Goal: Check status: Check status

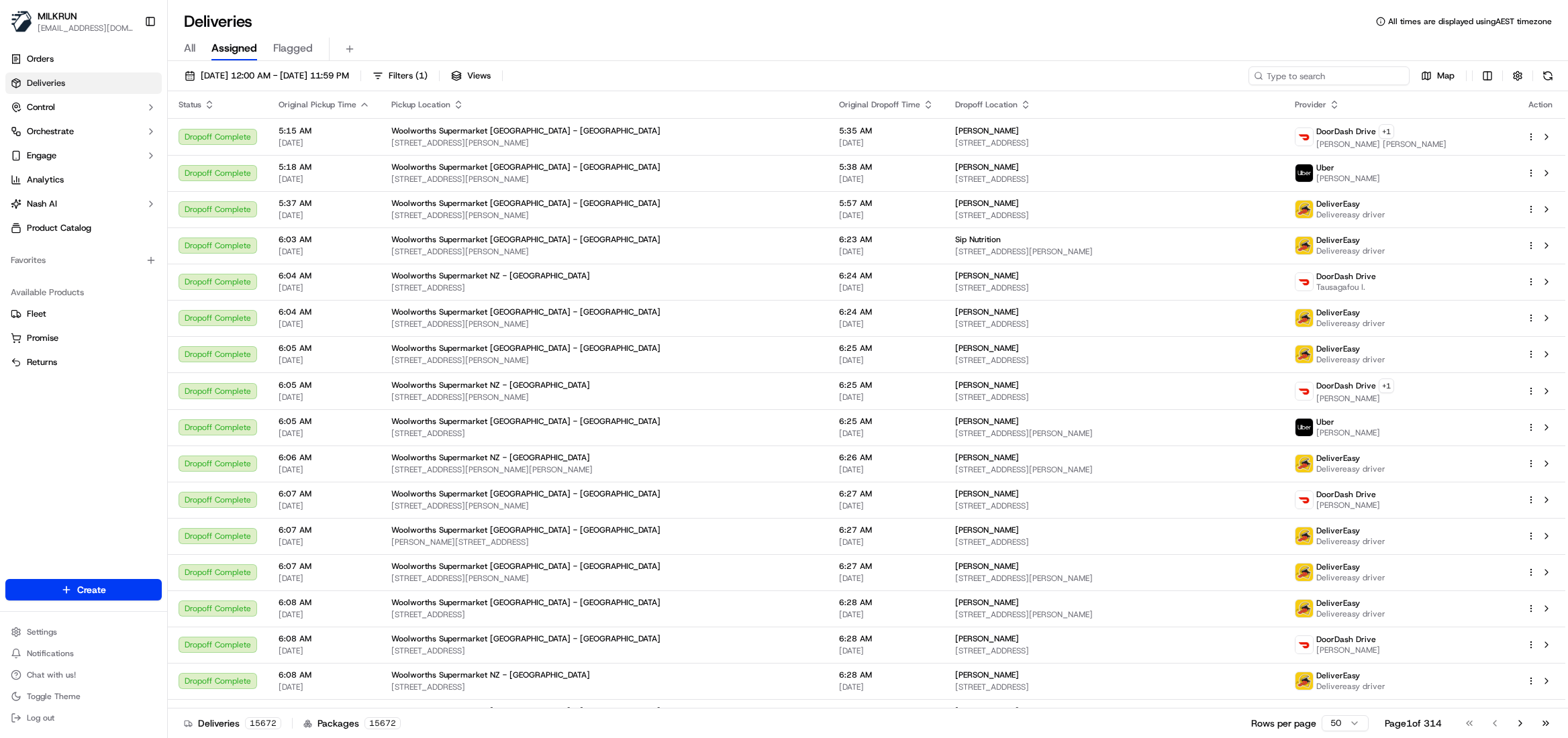
click at [1359, 84] on input at bounding box center [1330, 76] width 161 height 19
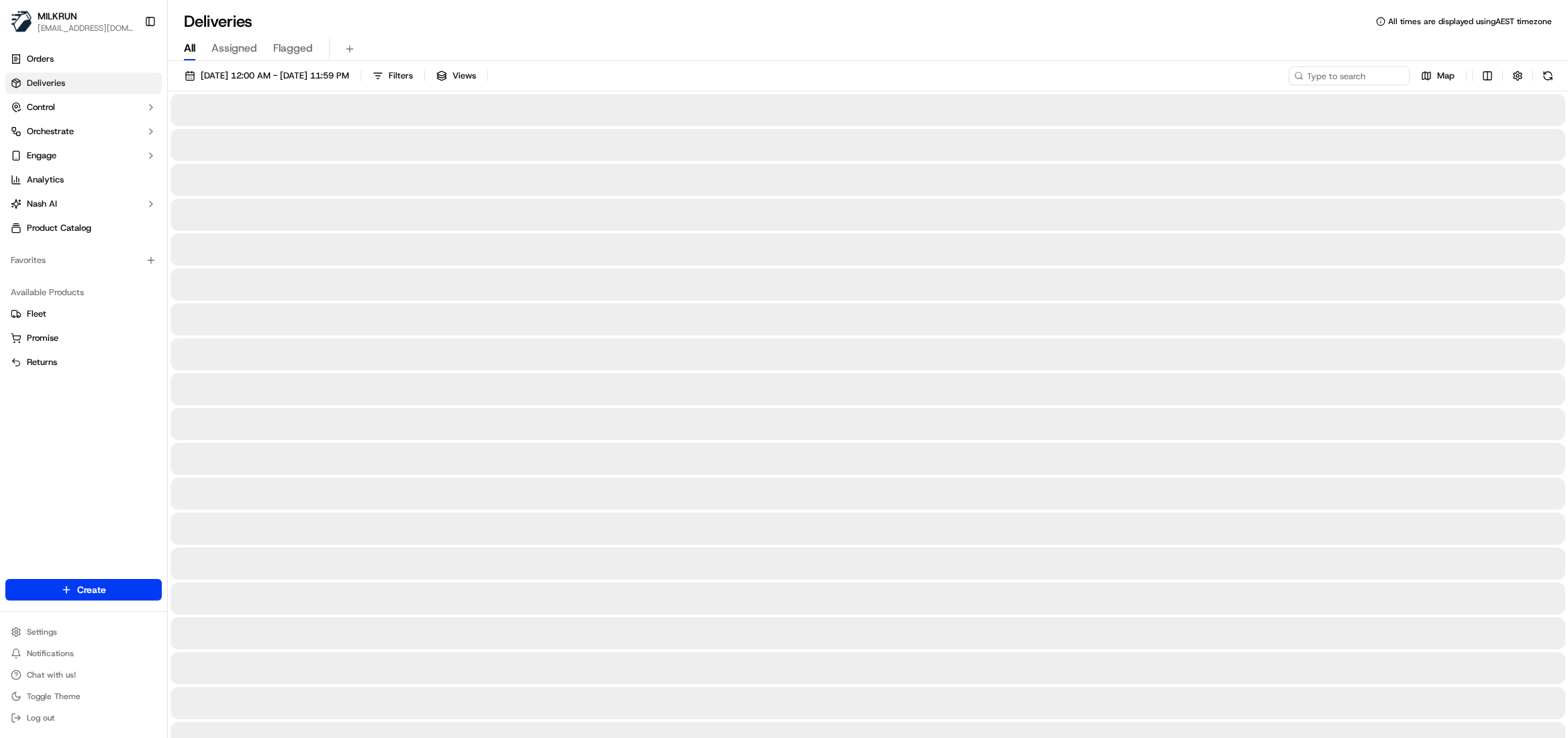
click at [194, 51] on span "All" at bounding box center [189, 48] width 12 height 16
click at [1355, 77] on input at bounding box center [1330, 76] width 161 height 19
paste input "e9fd1b5c-1b77-4909-a591-7372e77e0fa4/"
type input "e9fd1b5c-1b77-4909-a591-7372e77e0fa4/"
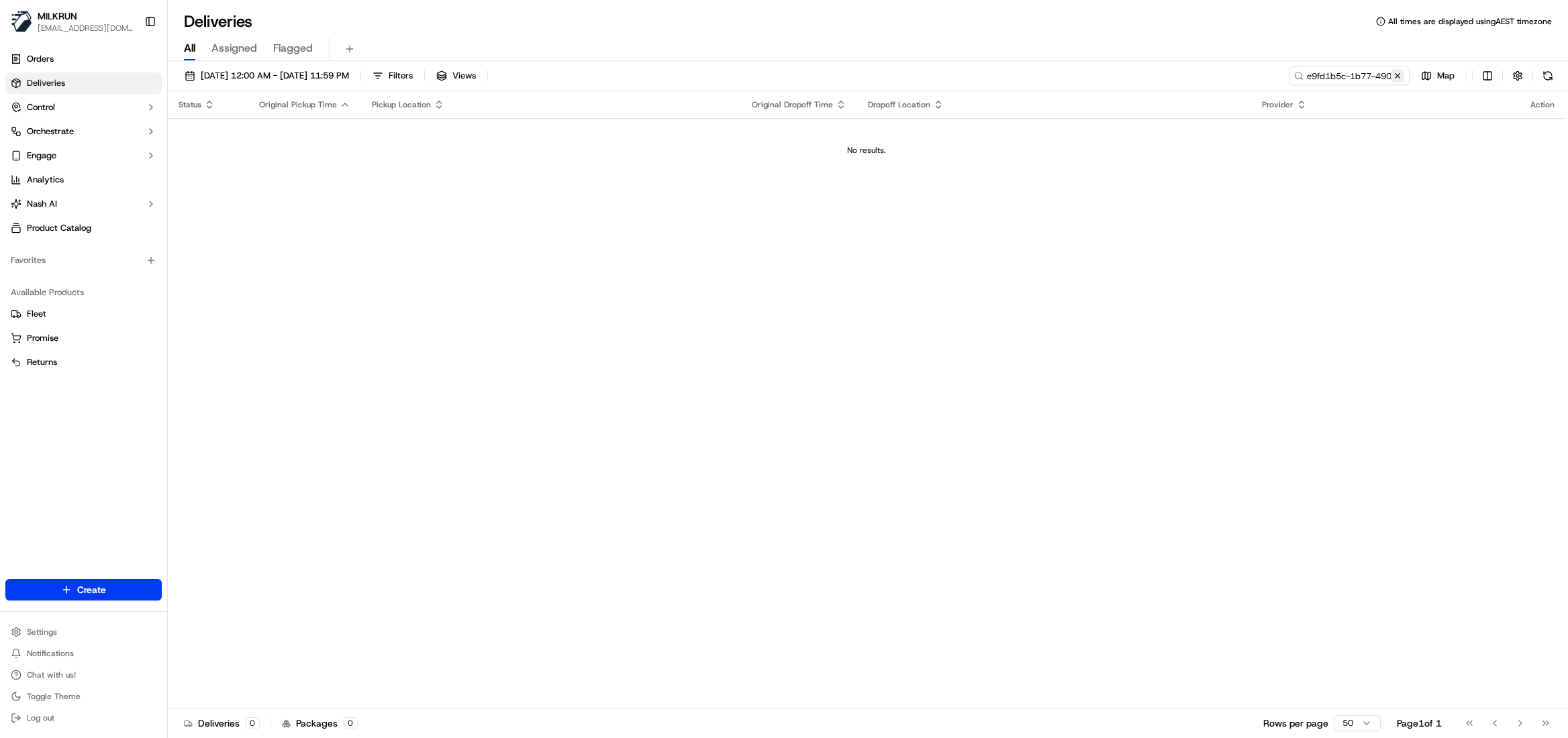
click at [1395, 75] on button at bounding box center [1398, 76] width 14 height 14
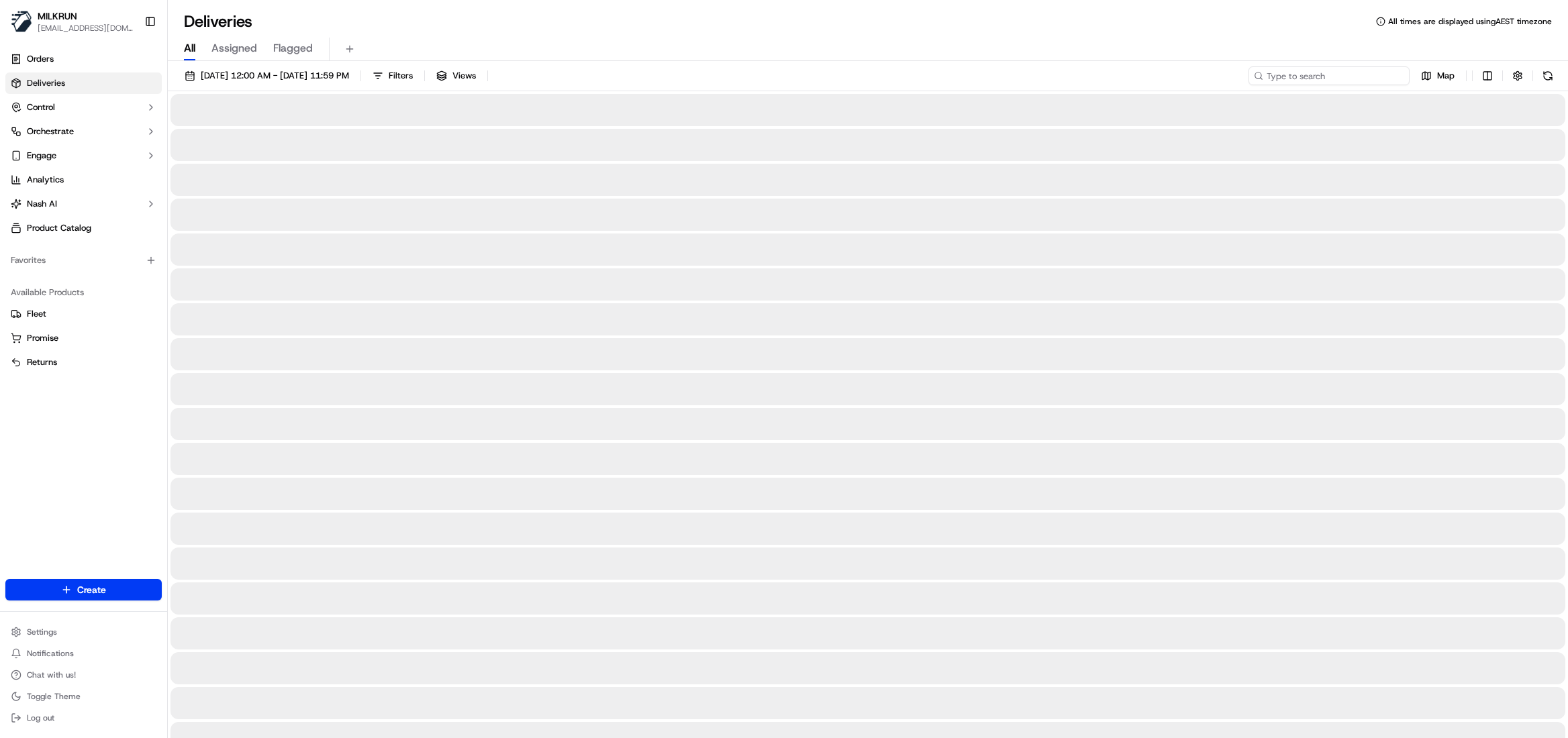
click at [1365, 75] on input at bounding box center [1330, 76] width 161 height 19
paste input "[PERSON_NAME]"
click at [1271, 79] on input "[PERSON_NAME]" at bounding box center [1330, 76] width 161 height 19
type input "[PERSON_NAME]"
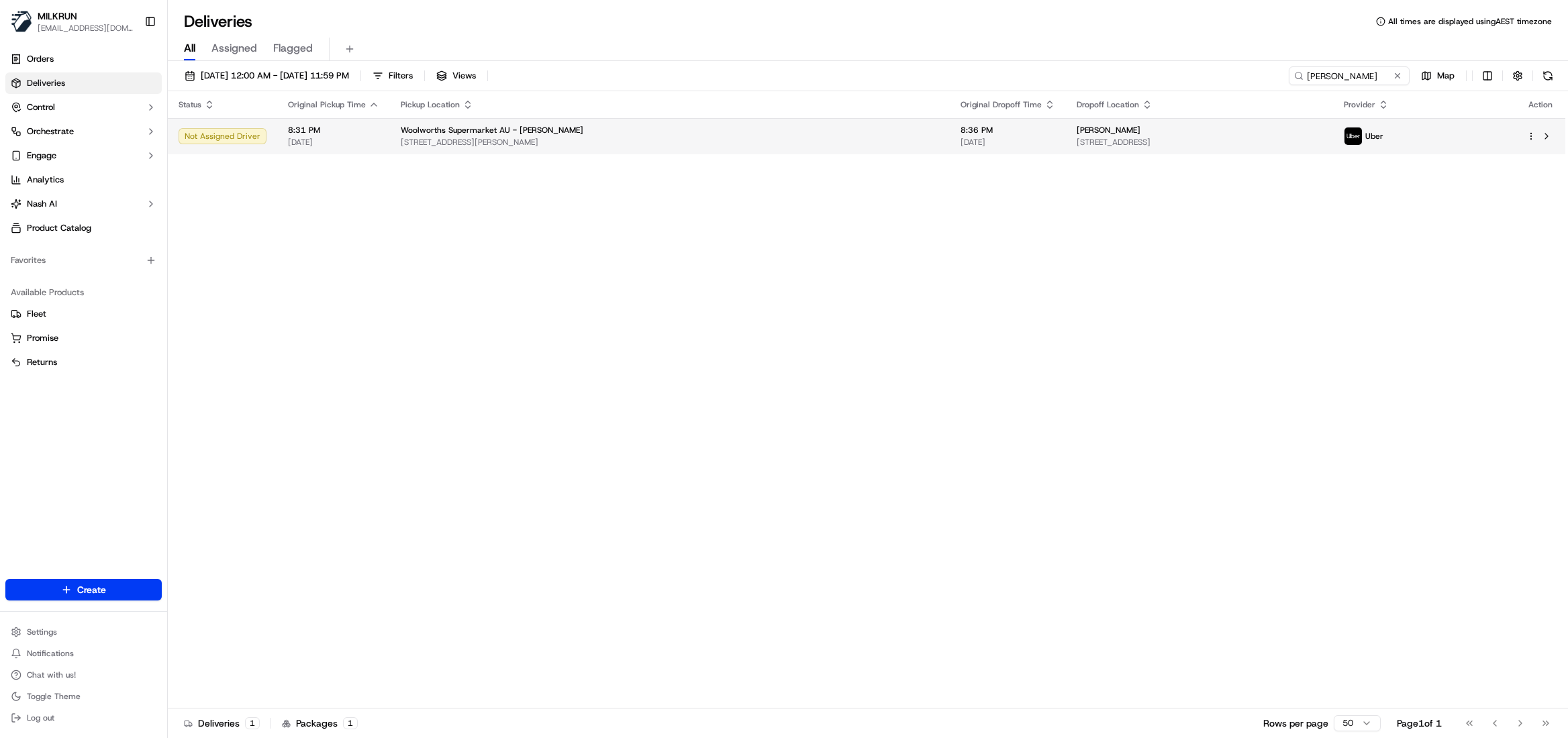
click at [720, 128] on div "Woolworths Supermarket AU - Miller" at bounding box center [670, 130] width 538 height 11
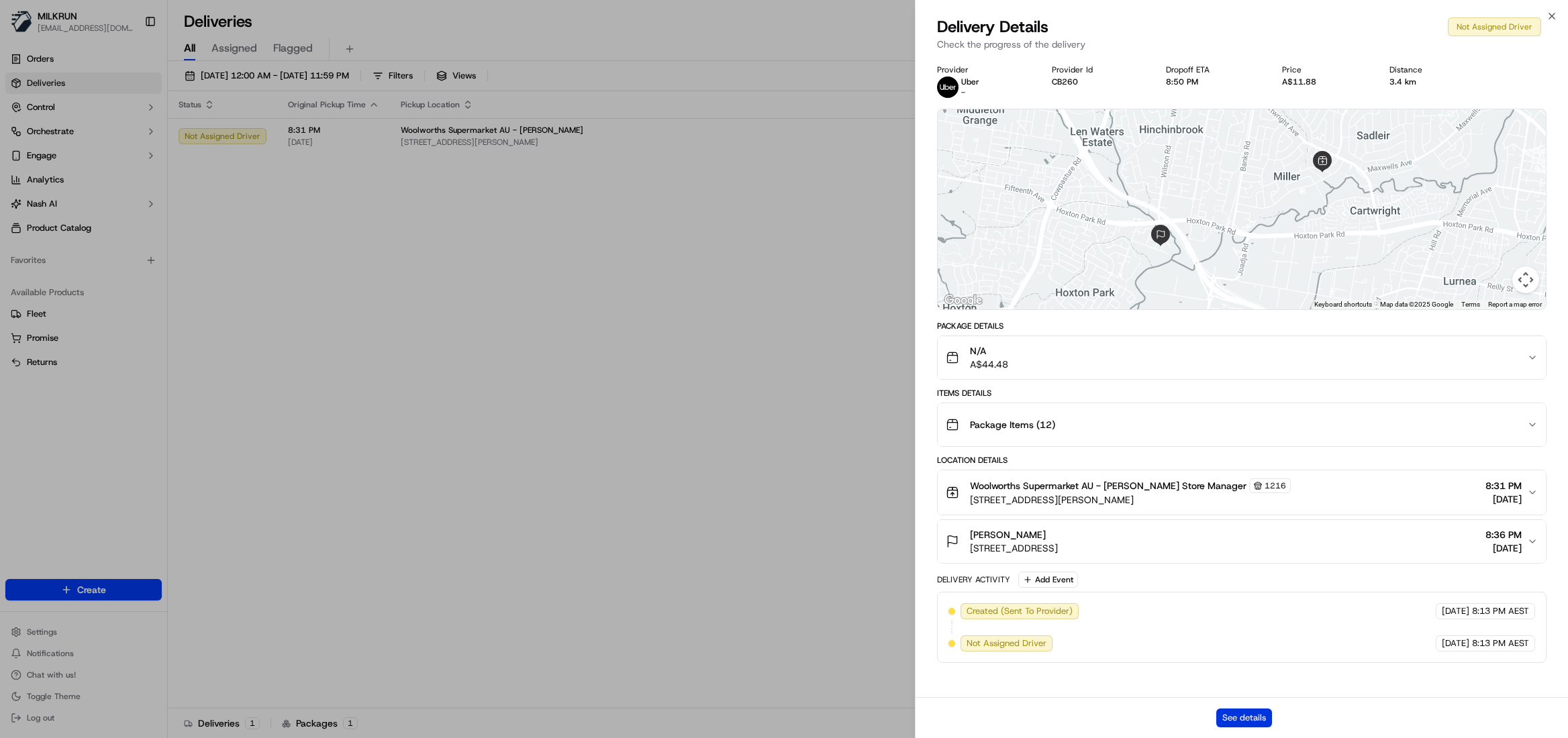
click at [1263, 715] on button "See details" at bounding box center [1244, 718] width 56 height 19
